Goal: Unclear

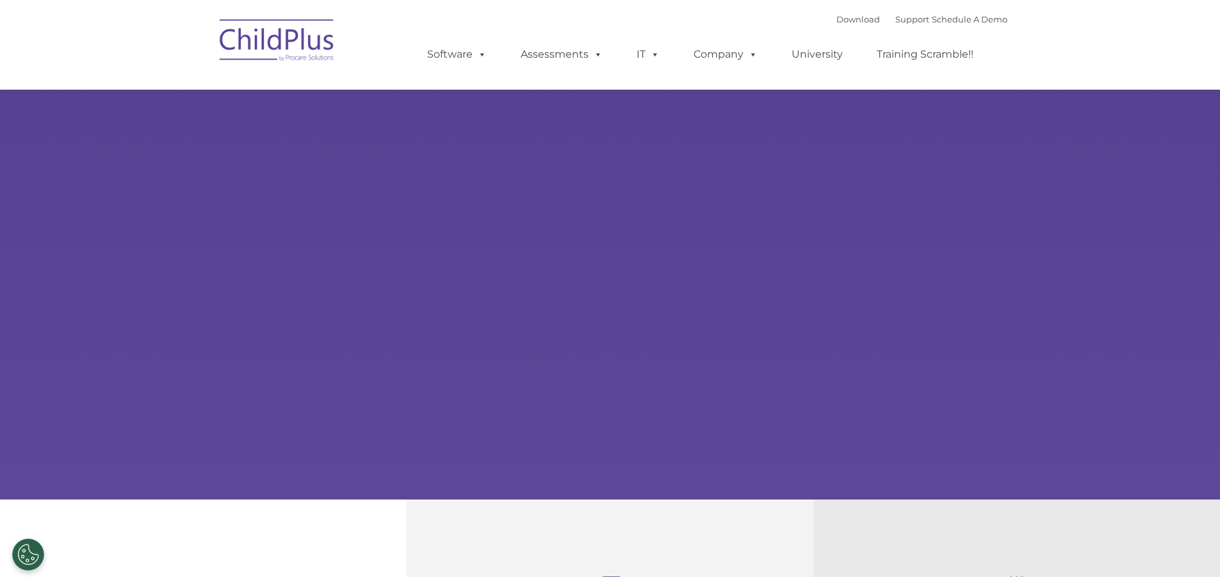
type input ""
select select "MEDIUM"
type input ""
select select "MEDIUM"
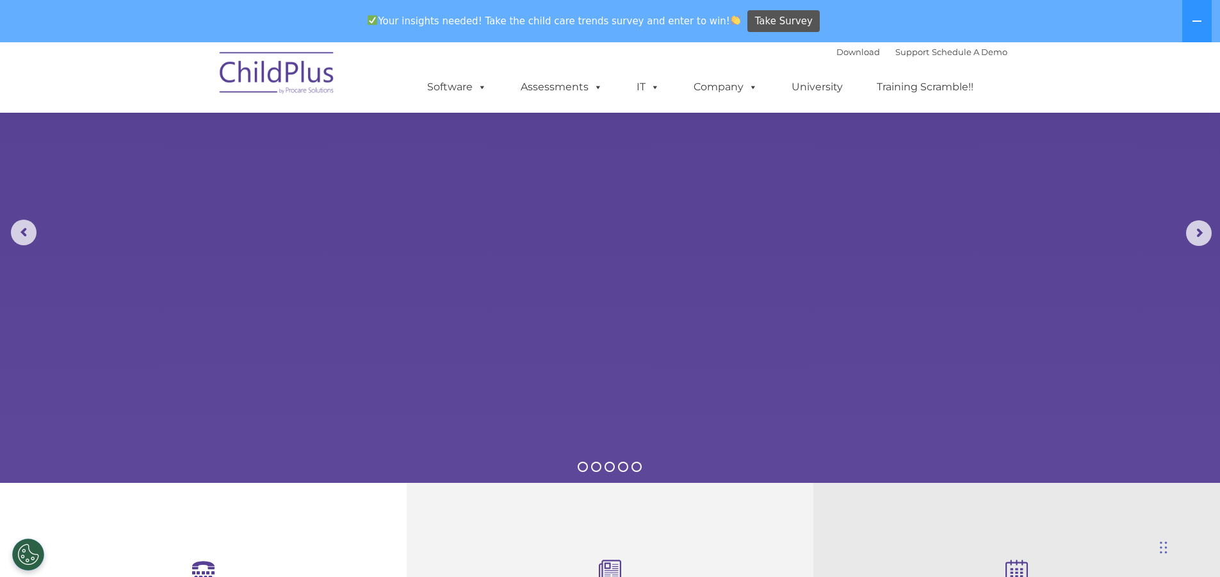
scroll to position [2, 0]
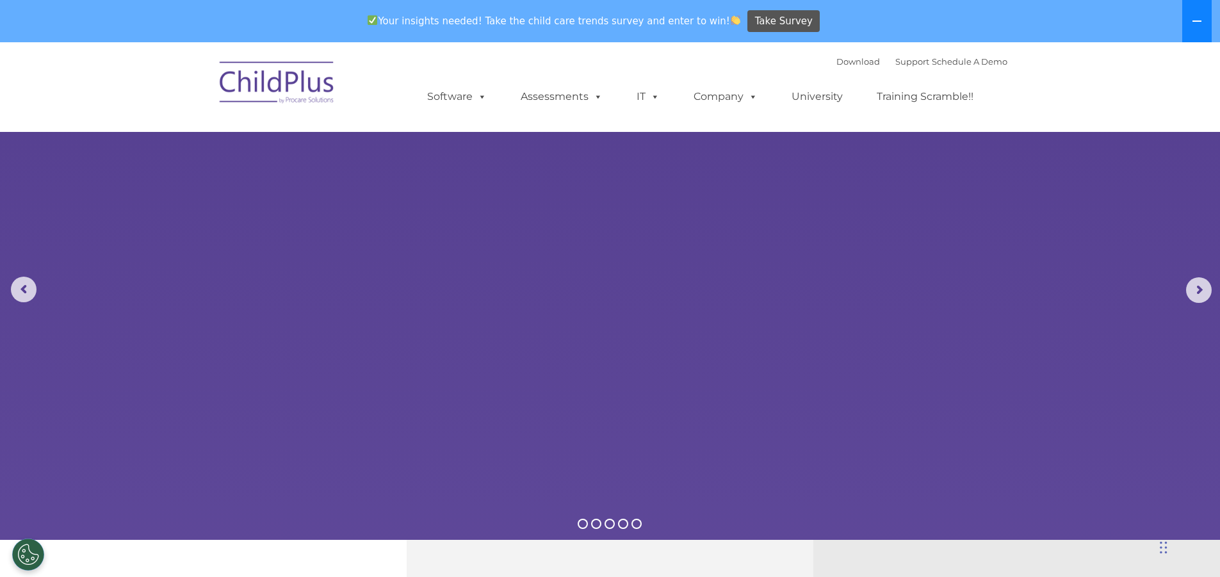
click at [1204, 20] on button at bounding box center [1197, 21] width 29 height 42
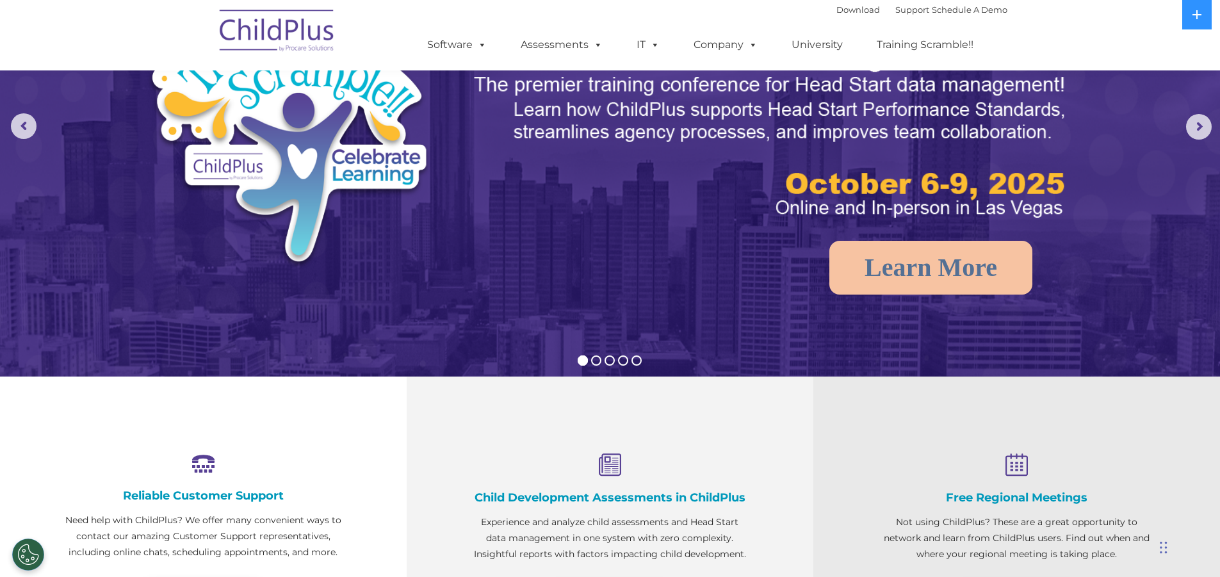
scroll to position [0, 0]
